Goal: Transaction & Acquisition: Book appointment/travel/reservation

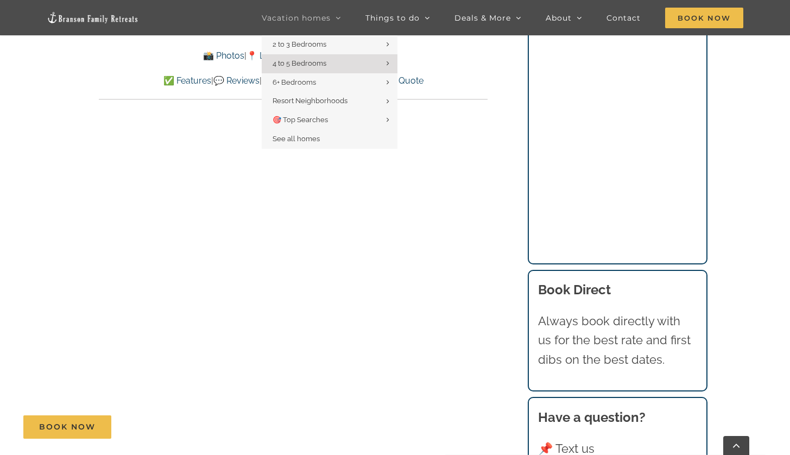
click at [324, 18] on span "Vacation homes" at bounding box center [296, 18] width 69 height 8
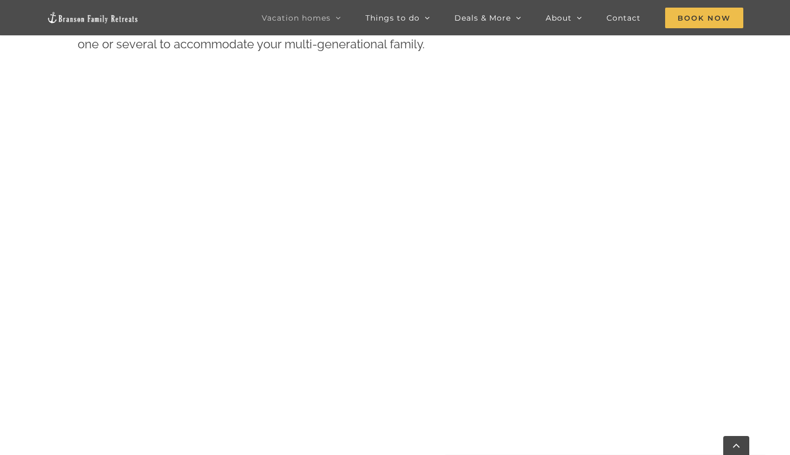
scroll to position [568, 0]
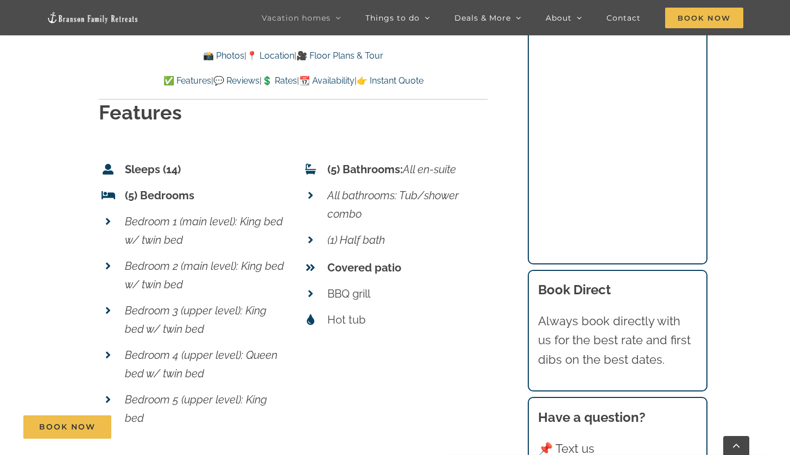
scroll to position [4540, 0]
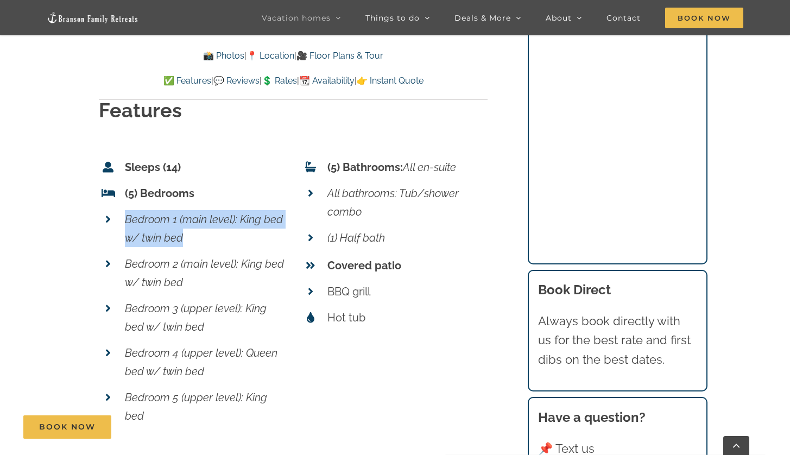
drag, startPoint x: 125, startPoint y: 151, endPoint x: 189, endPoint y: 174, distance: 68.2
click at [189, 210] on p "Bedroom 1 (main level): King bed w/ twin bed" at bounding box center [205, 228] width 161 height 37
copy em "Bedroom 1 (main level): King bed w/ twin bed"
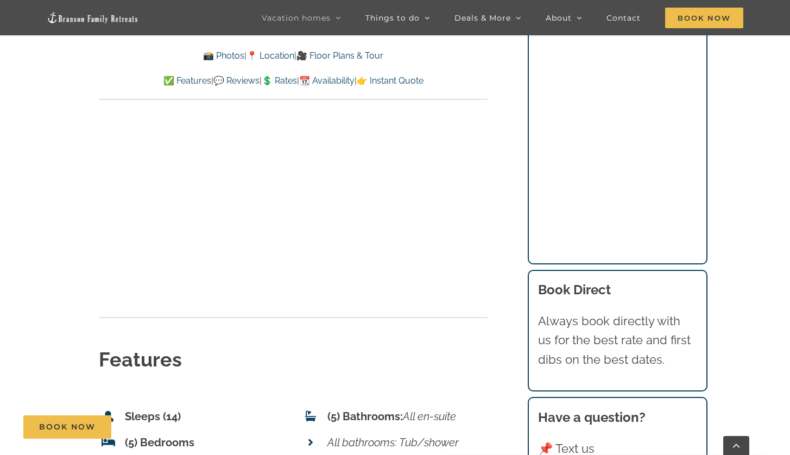
scroll to position [4402, 0]
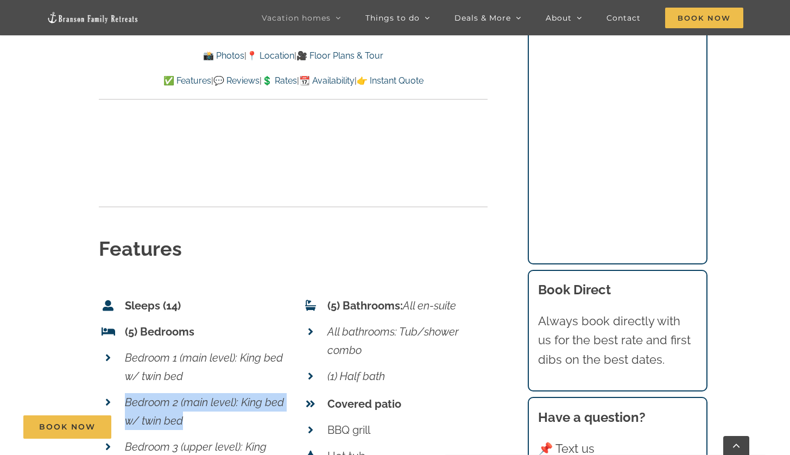
drag, startPoint x: 127, startPoint y: 334, endPoint x: 186, endPoint y: 359, distance: 64.5
click at [186, 393] on p "Bedroom 2 (main level): King bed w/ twin bed" at bounding box center [205, 411] width 161 height 37
copy em "Bedroom 2 (main level): King bed w/ twin bed"
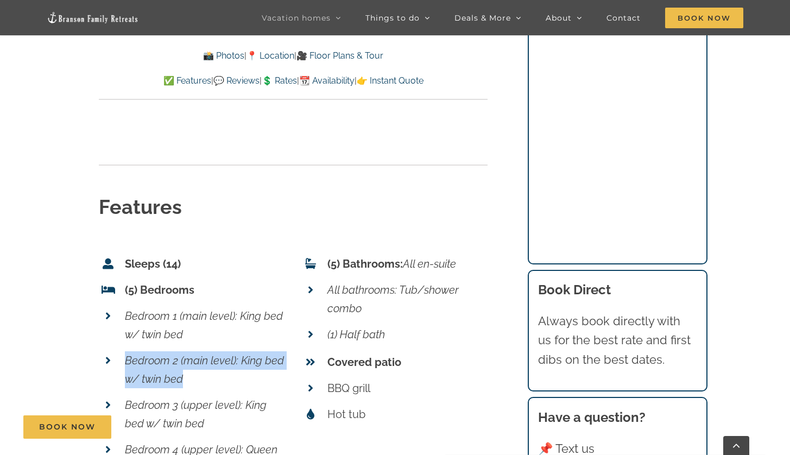
scroll to position [4525, 0]
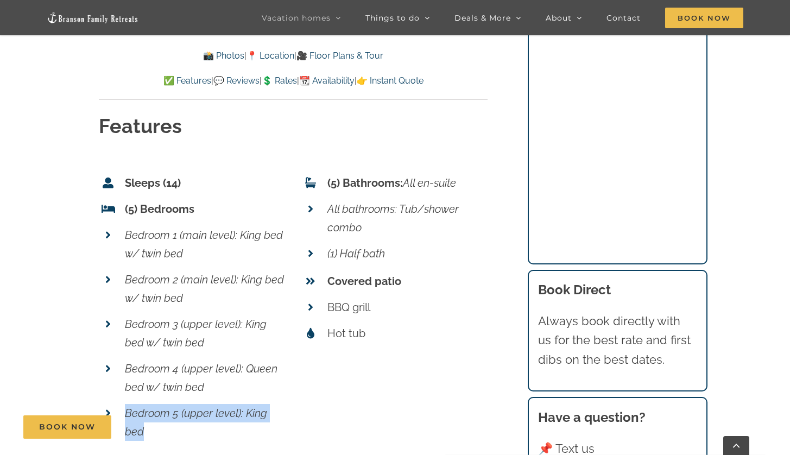
drag, startPoint x: 125, startPoint y: 344, endPoint x: 174, endPoint y: 381, distance: 60.8
click at [174, 381] on div "Sleeps (14) (5) Bedrooms Bedroom 1 (main level): King bed w/ twin bed Bedroom 2…" at bounding box center [192, 306] width 187 height 295
copy em "Bedroom 5 (upper level): King bed"
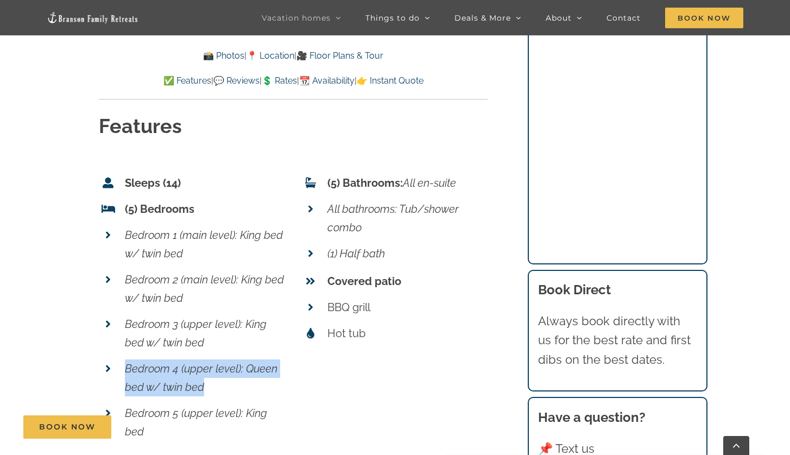
drag, startPoint x: 125, startPoint y: 300, endPoint x: 218, endPoint y: 332, distance: 98.8
click at [218, 332] on ul "Sleeps (14) (5) Bedrooms Bedroom 1 (main level): King bed w/ twin bed Bedroom 2…" at bounding box center [192, 309] width 187 height 271
copy div "Bedroom 4 (upper level): Queen bed w/ twin bed"
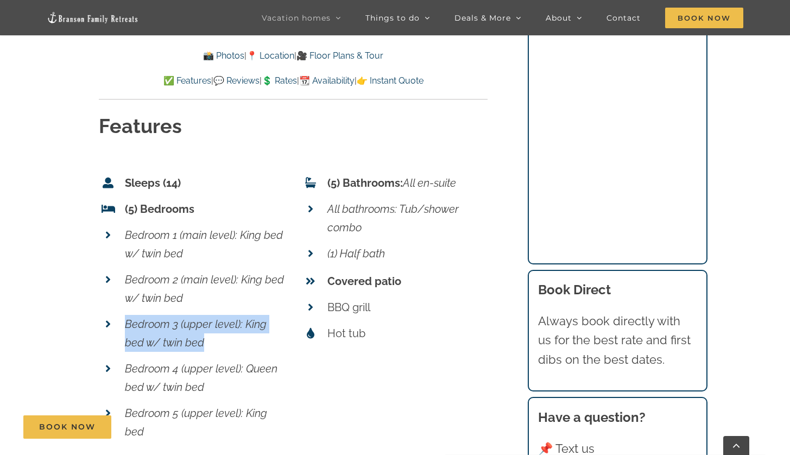
drag, startPoint x: 122, startPoint y: 253, endPoint x: 240, endPoint y: 284, distance: 121.7
click at [240, 311] on li "Bedroom 3 (upper level): King bed w/ twin bed" at bounding box center [192, 333] width 187 height 45
copy em "Bedroom 3 (upper level): King bed w/ twin bed"
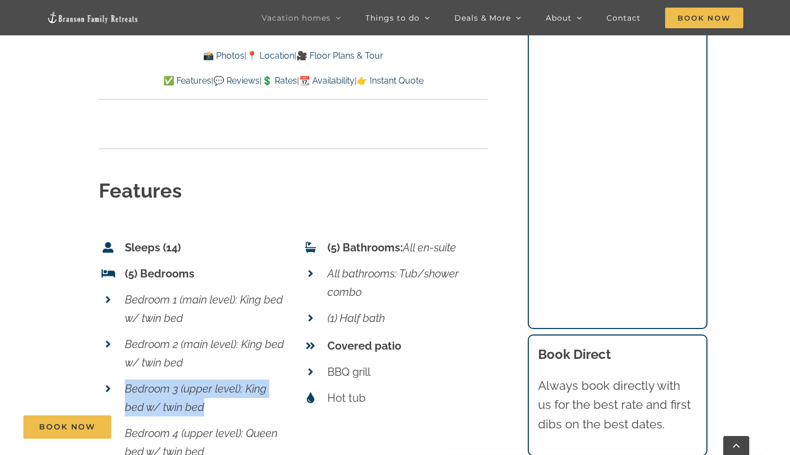
scroll to position [4091, 0]
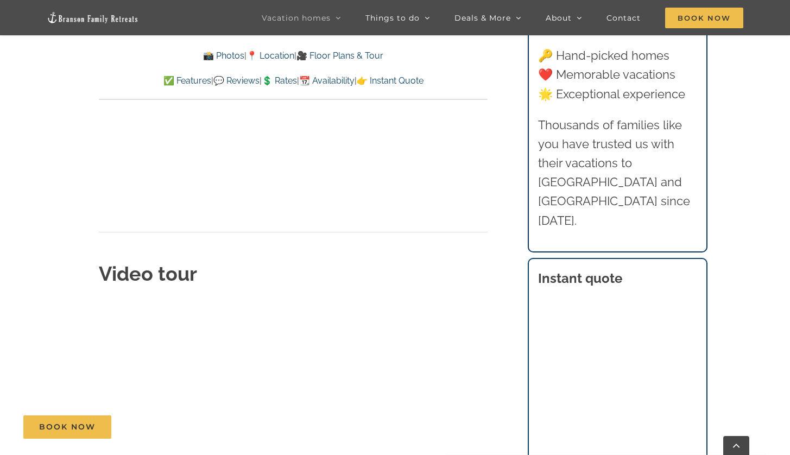
click at [117, 419] on div "Book Now" at bounding box center [403, 427] width 760 height 23
click at [116, 420] on div "Book Now" at bounding box center [403, 427] width 760 height 23
click at [120, 421] on div "Book Now" at bounding box center [403, 427] width 760 height 23
click at [119, 418] on div "Book Now" at bounding box center [403, 427] width 760 height 23
click at [122, 423] on div "Book Now" at bounding box center [403, 427] width 760 height 23
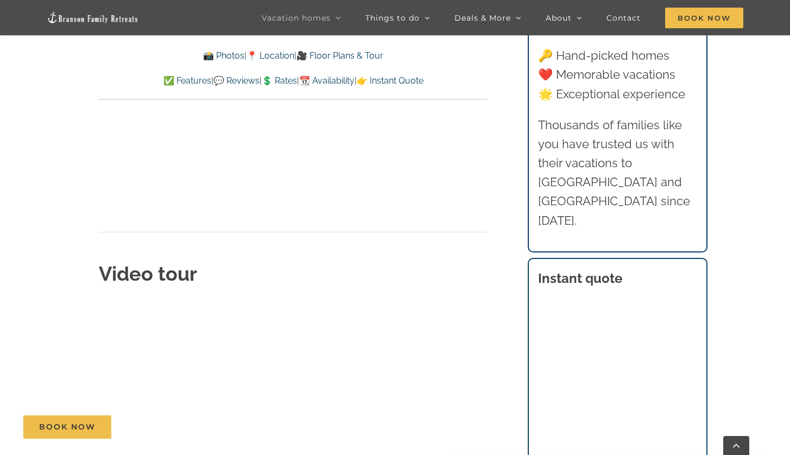
click at [116, 419] on div "Book Now" at bounding box center [403, 427] width 760 height 23
click at [116, 420] on div "Book Now" at bounding box center [403, 427] width 760 height 23
click at [456, 334] on div "Video tour" at bounding box center [293, 378] width 389 height 237
click at [119, 419] on div "Book Now" at bounding box center [403, 427] width 760 height 23
click at [116, 423] on div "Book Now" at bounding box center [403, 427] width 760 height 23
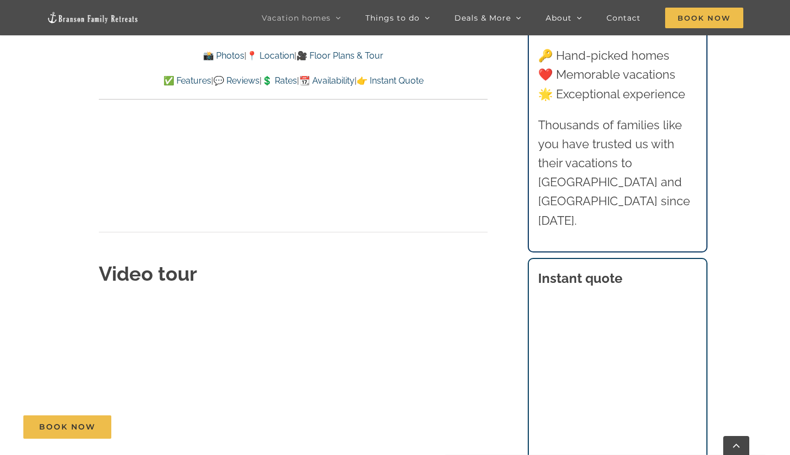
click at [114, 416] on div "Book Now" at bounding box center [403, 427] width 760 height 23
click at [117, 417] on div "Book Now" at bounding box center [403, 427] width 760 height 23
click at [119, 419] on div "Book Now" at bounding box center [403, 427] width 760 height 23
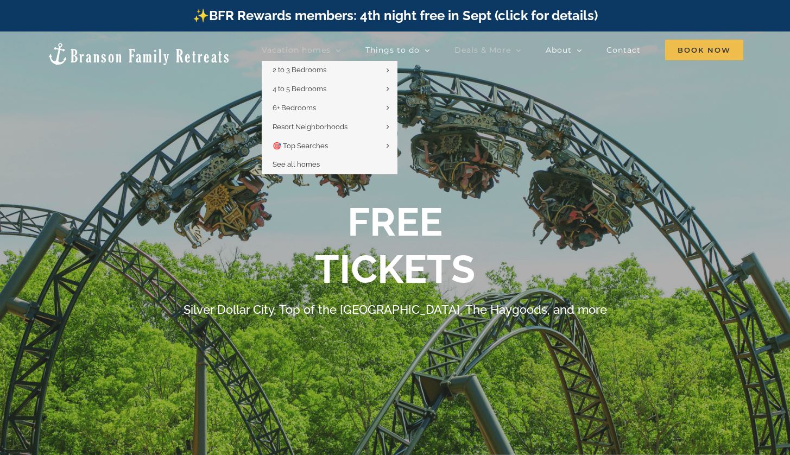
click at [292, 46] on span "Vacation homes" at bounding box center [296, 50] width 69 height 8
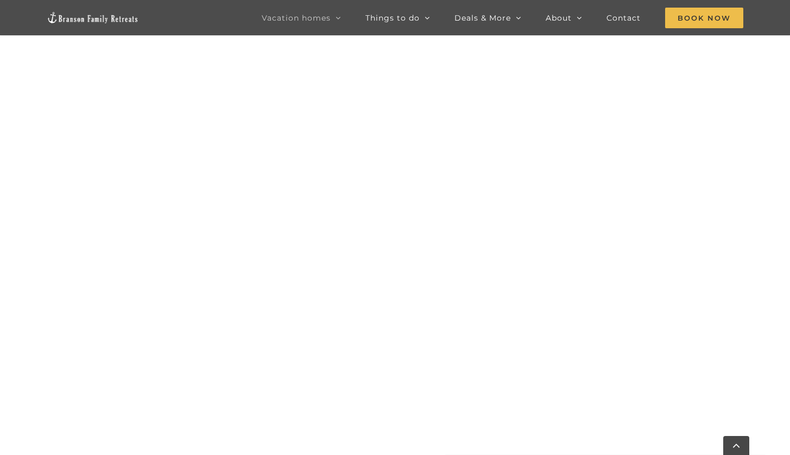
scroll to position [662, 0]
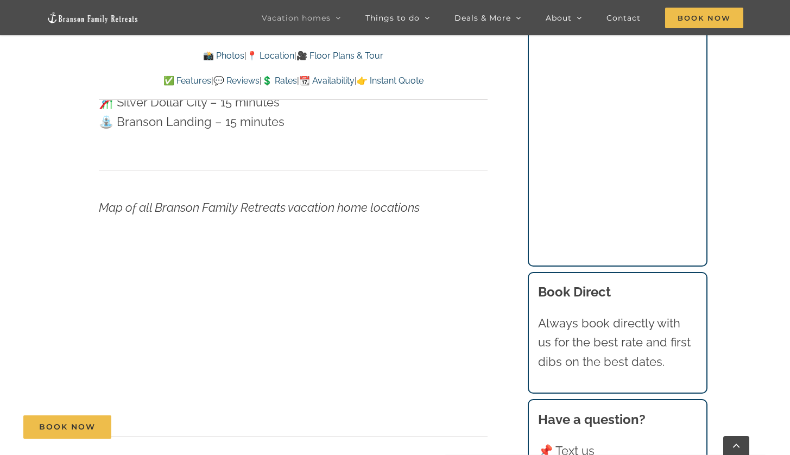
scroll to position [3762, 0]
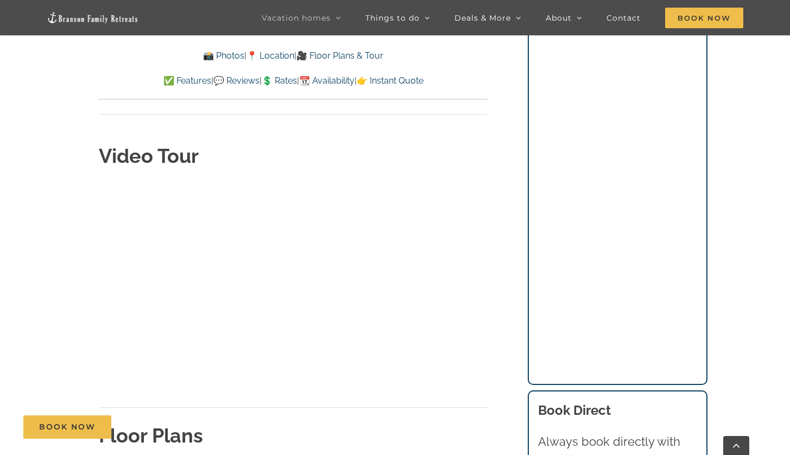
scroll to position [3733, 0]
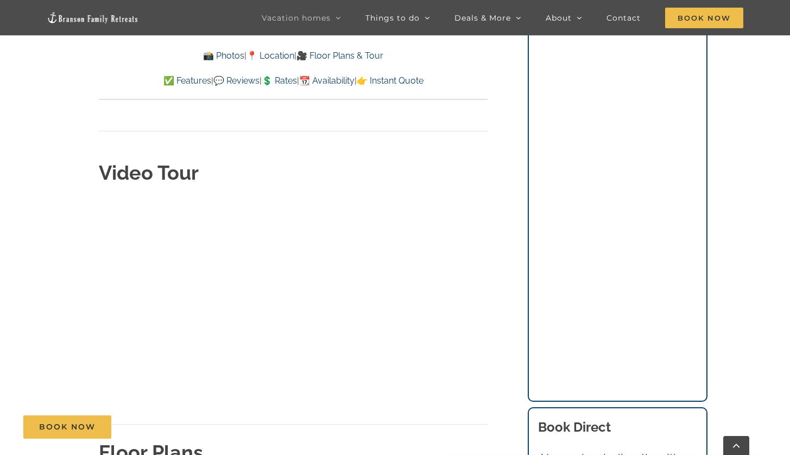
click at [446, 204] on div "Video Tour Floor Plans" at bounding box center [293, 378] width 389 height 438
click at [456, 209] on div "Video Tour Floor Plans" at bounding box center [293, 378] width 389 height 438
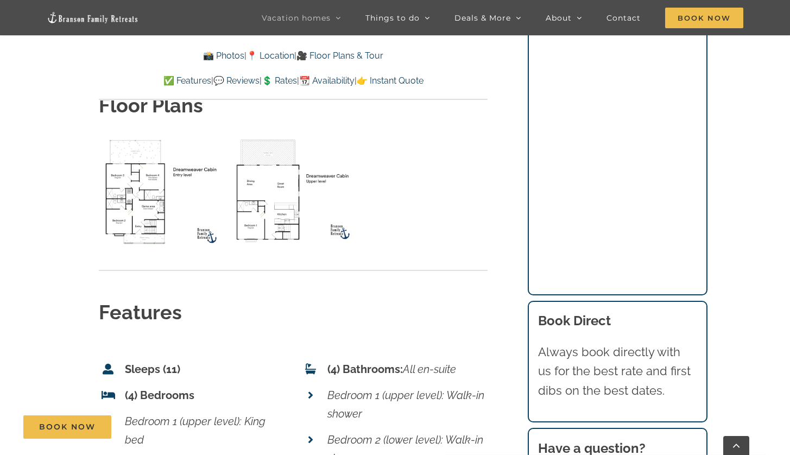
scroll to position [4217, 0]
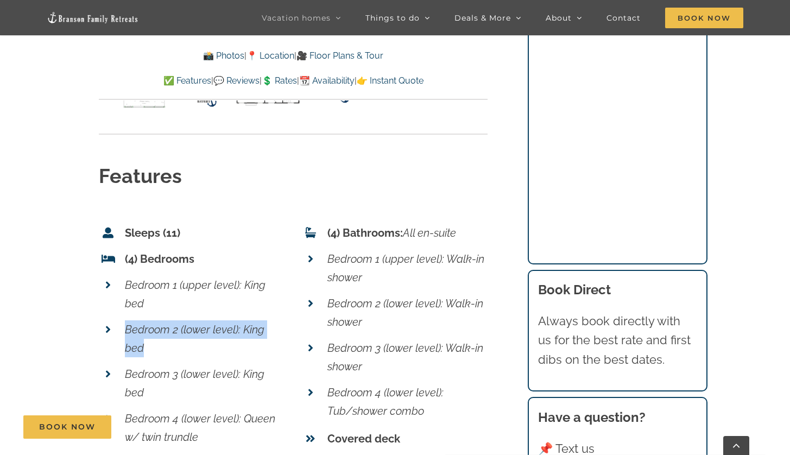
drag, startPoint x: 127, startPoint y: 267, endPoint x: 281, endPoint y: 270, distance: 154.3
click at [282, 321] on p "Bedroom 2 (lower level): King bed" at bounding box center [205, 339] width 161 height 37
copy em "Bedroom 2 (lower level): King bed"
